Goal: Information Seeking & Learning: Learn about a topic

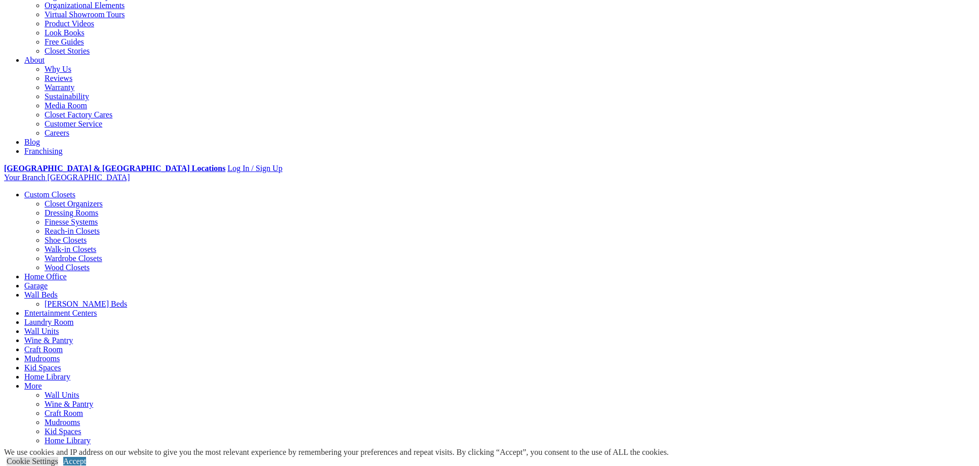
scroll to position [203, 0]
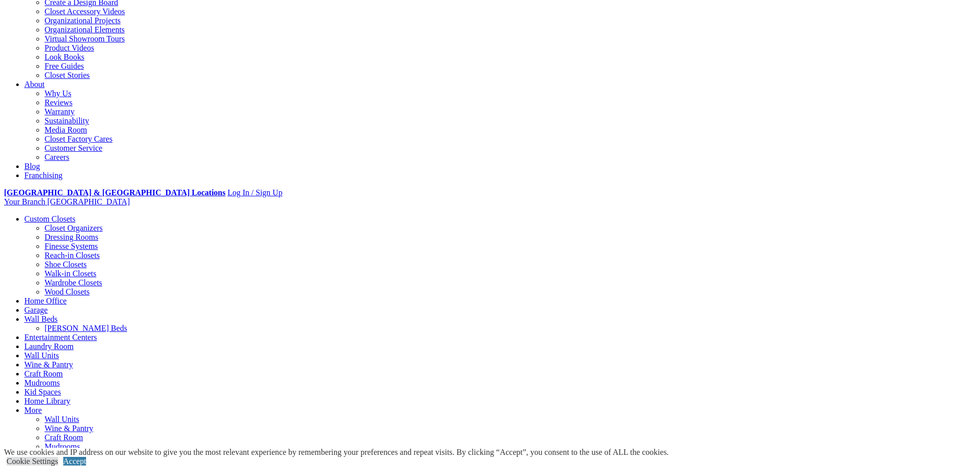
drag, startPoint x: 658, startPoint y: 96, endPoint x: 754, endPoint y: 383, distance: 303.0
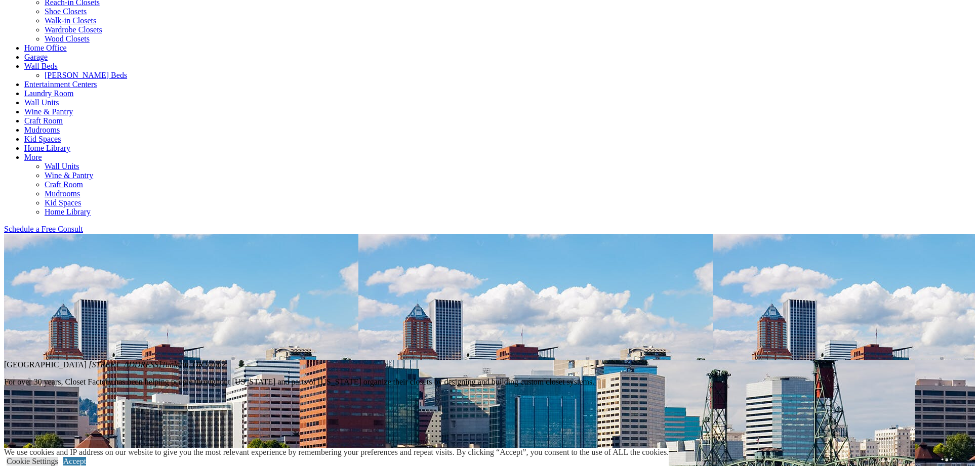
scroll to position [506, 0]
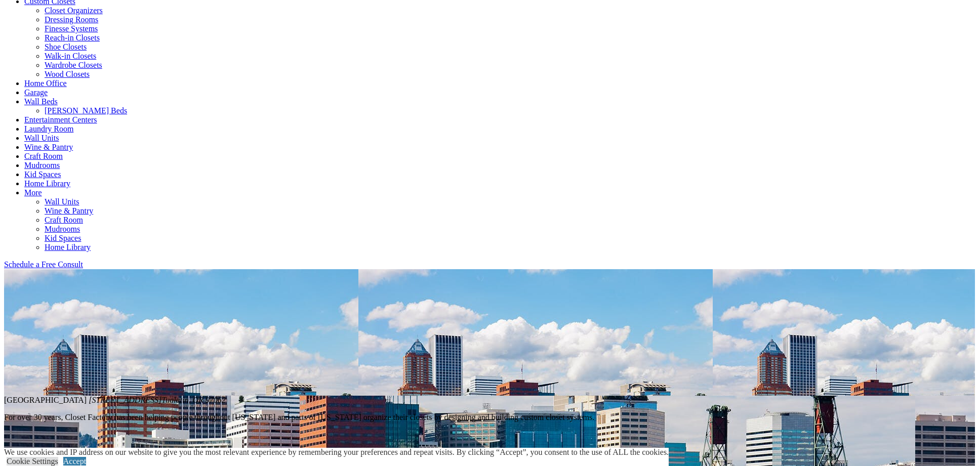
scroll to position [405, 0]
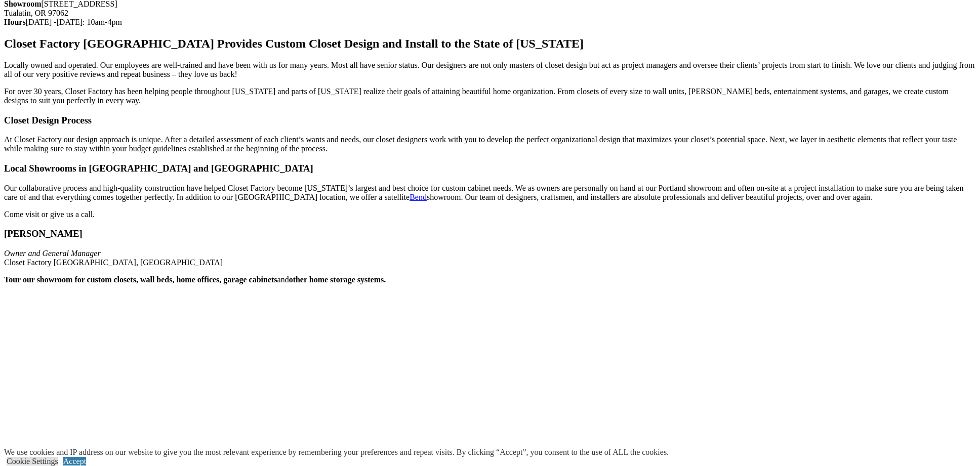
scroll to position [1215, 0]
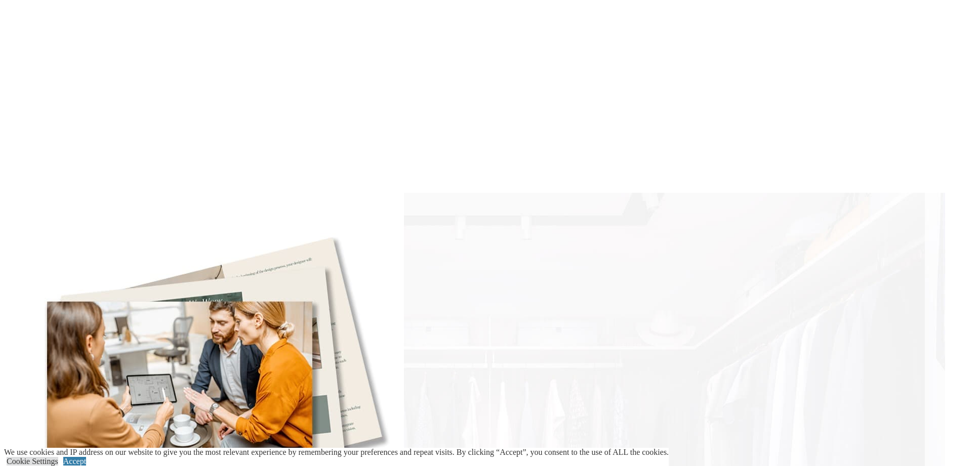
scroll to position [1924, 0]
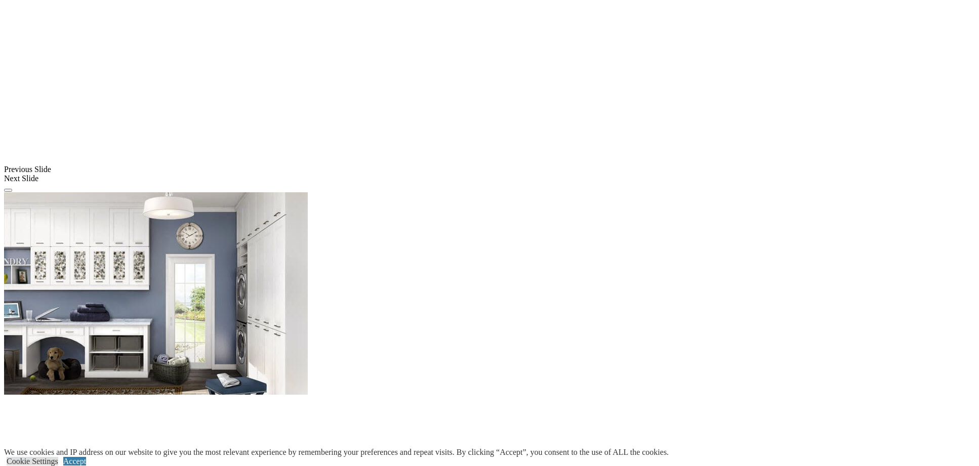
scroll to position [810, 0]
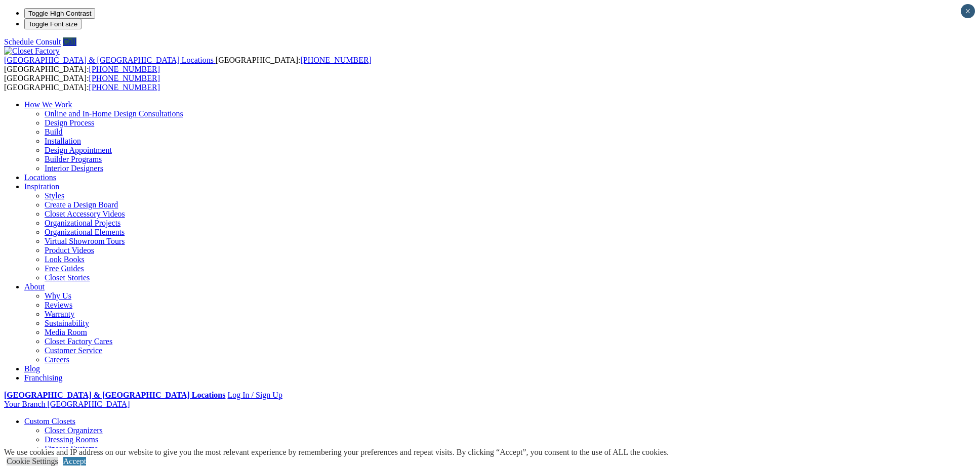
drag, startPoint x: 939, startPoint y: 246, endPoint x: 931, endPoint y: 252, distance: 9.4
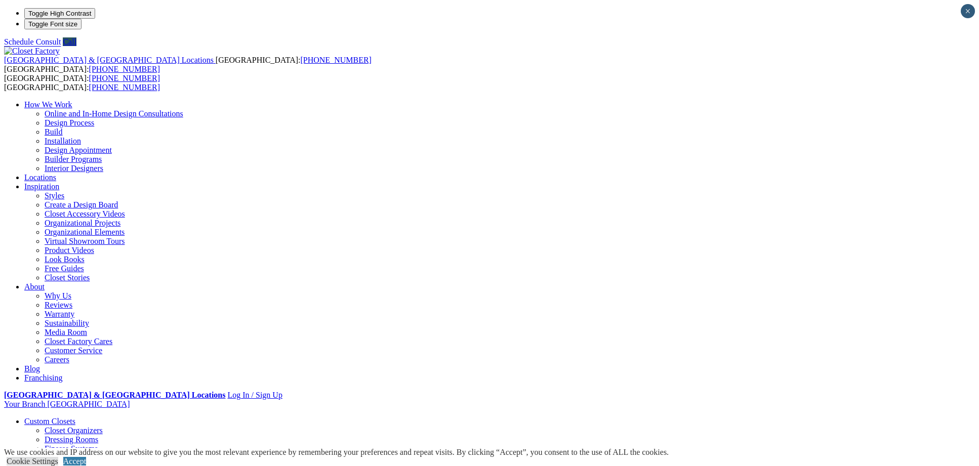
click at [58, 445] on link "Wall Beds" at bounding box center [40, 449] width 33 height 9
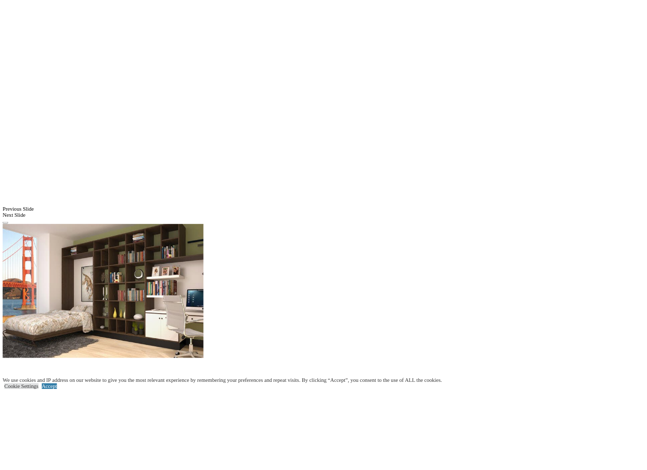
scroll to position [861, 0]
